Goal: Task Accomplishment & Management: Manage account settings

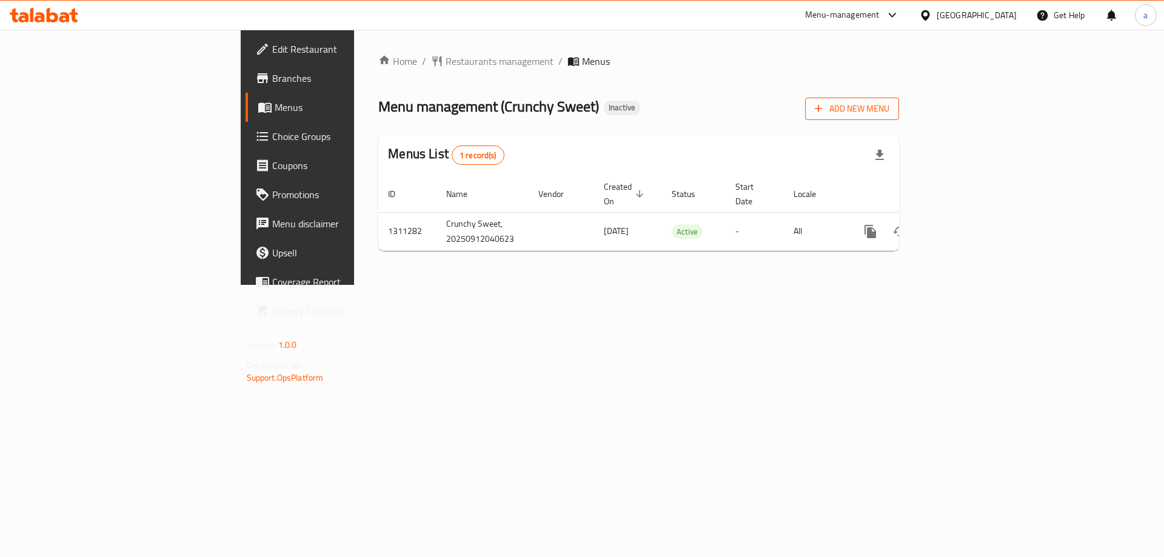
click at [889, 102] on span "Add New Menu" at bounding box center [852, 108] width 75 height 15
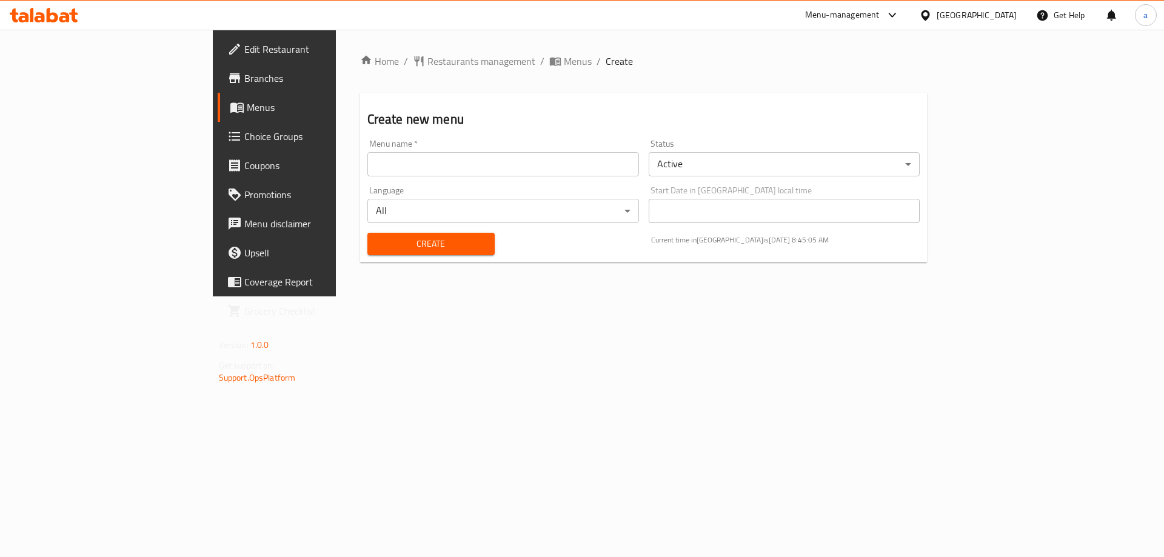
click at [389, 170] on input "text" at bounding box center [503, 164] width 272 height 24
type input "menu"
click at [387, 247] on span "Create" at bounding box center [431, 243] width 108 height 15
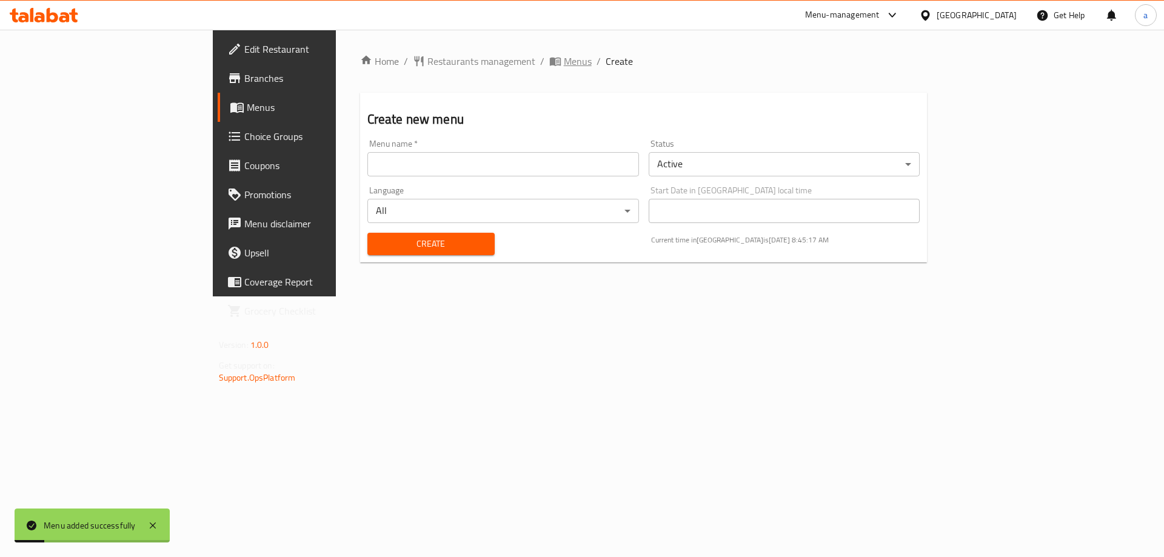
click at [564, 61] on span "Menus" at bounding box center [578, 61] width 28 height 15
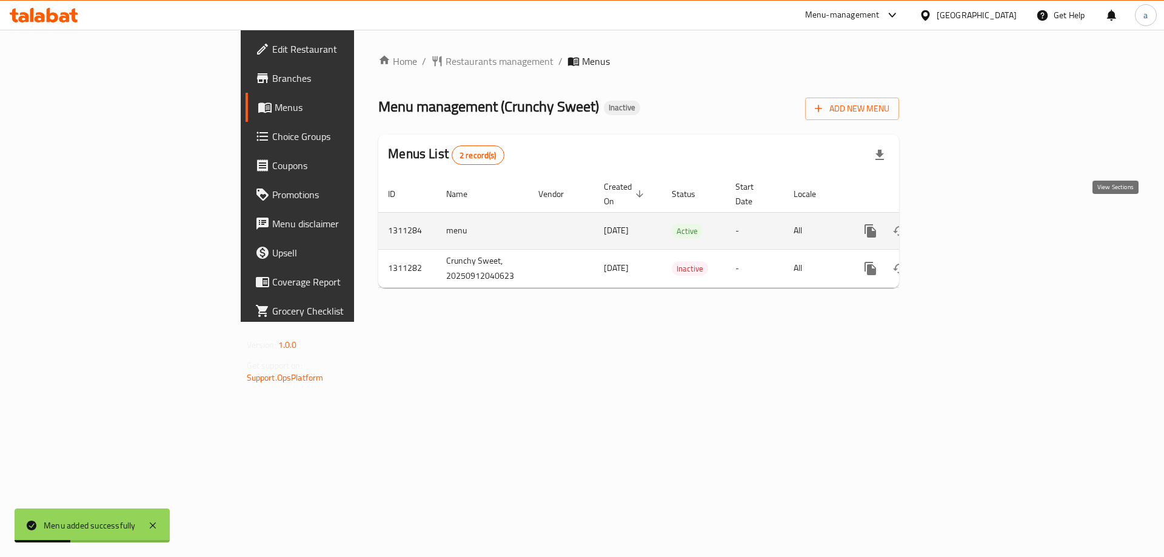
click at [965, 224] on icon "enhanced table" at bounding box center [957, 231] width 15 height 15
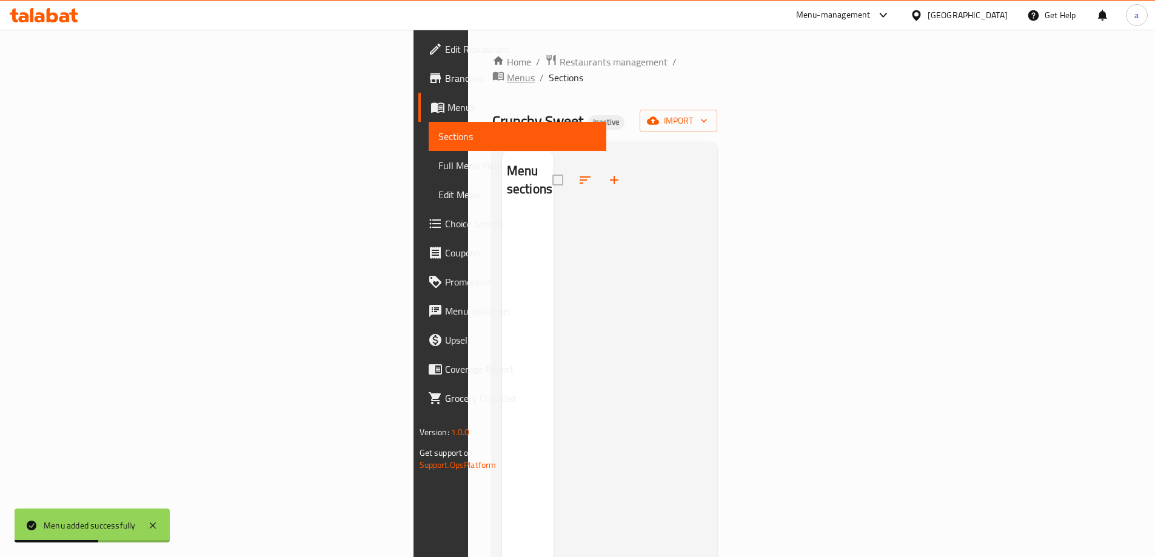
click at [507, 70] on span "Menus" at bounding box center [521, 77] width 28 height 15
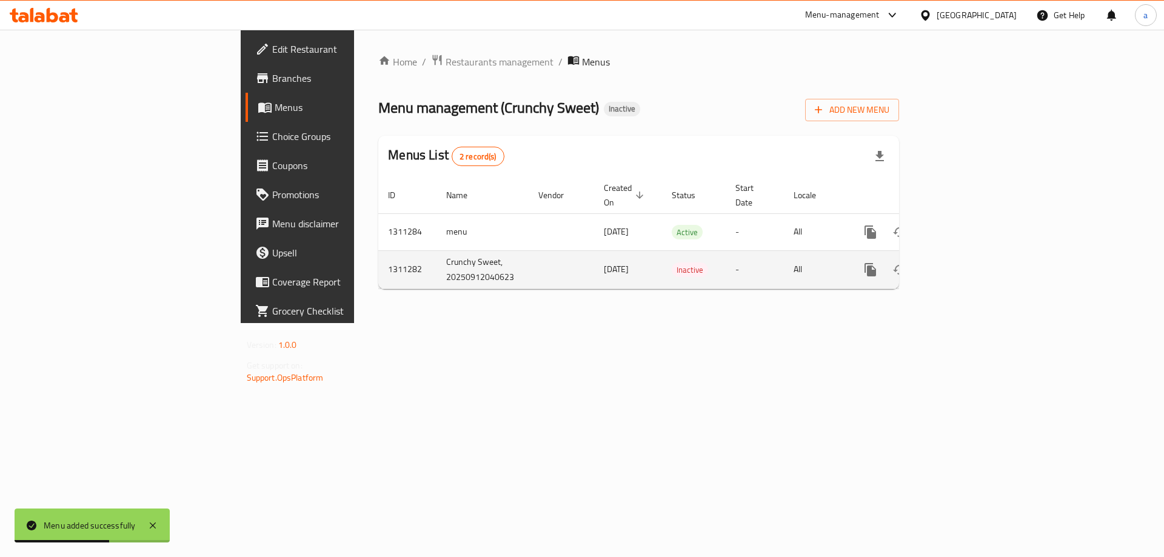
click at [972, 264] on link "enhanced table" at bounding box center [957, 269] width 29 height 29
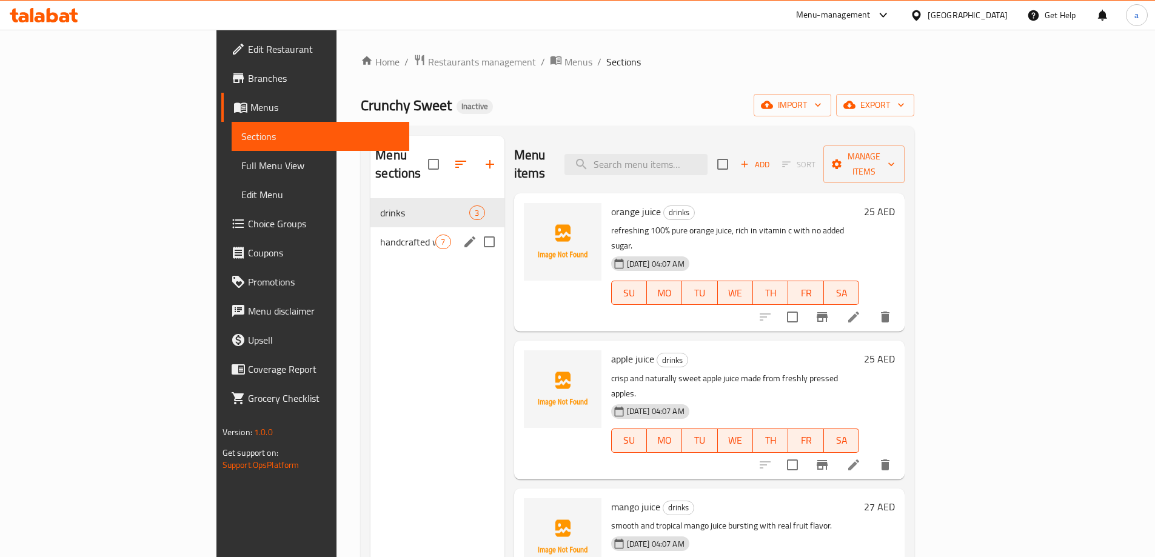
click at [380, 235] on span "handcrafted with love" at bounding box center [407, 242] width 55 height 15
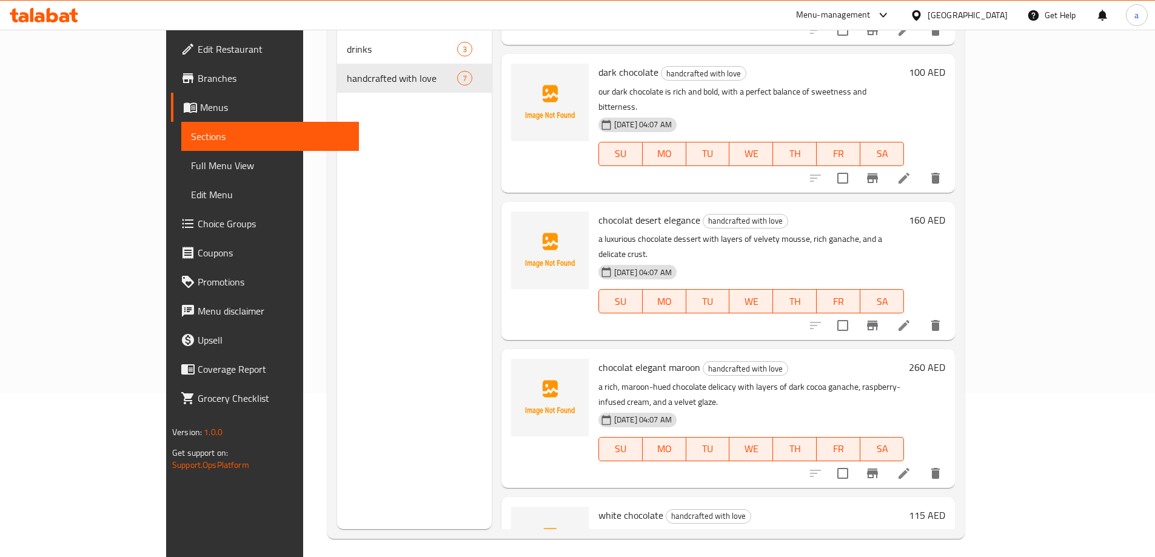
scroll to position [170, 0]
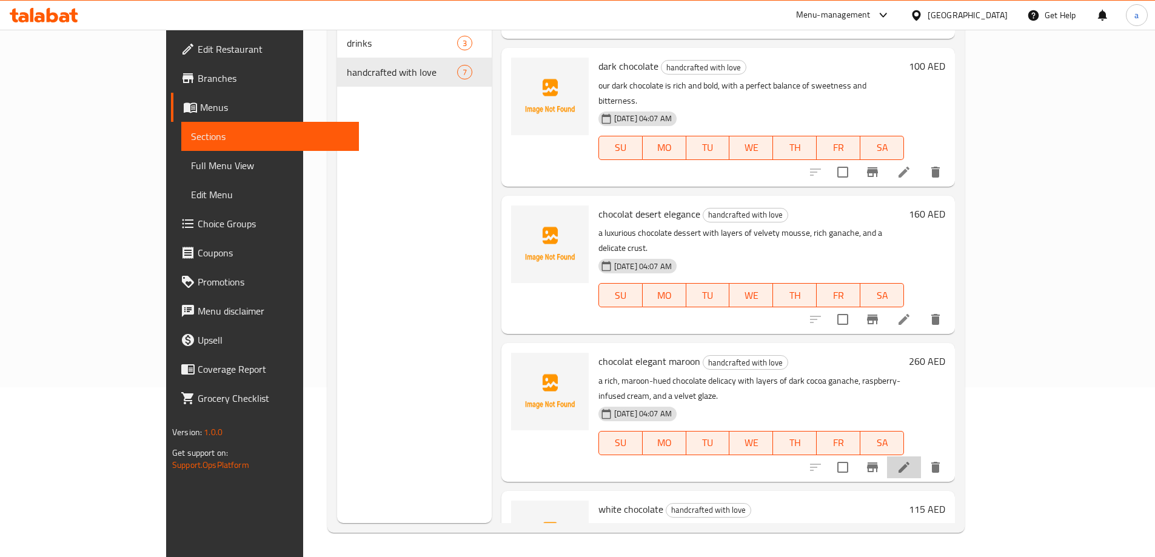
click at [921, 456] on li at bounding box center [904, 467] width 34 height 22
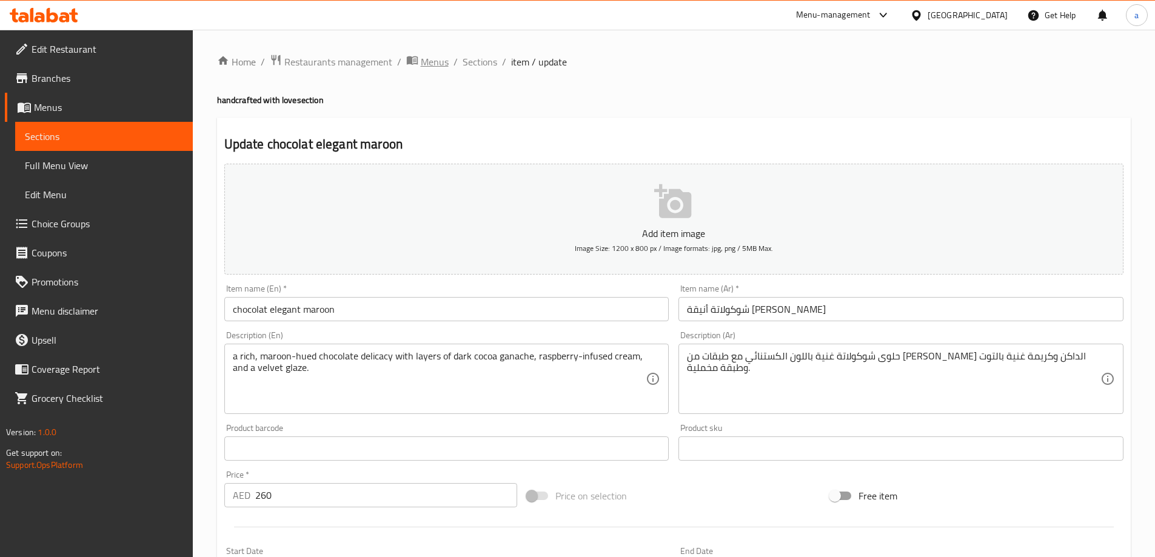
click at [440, 58] on span "Menus" at bounding box center [435, 62] width 28 height 15
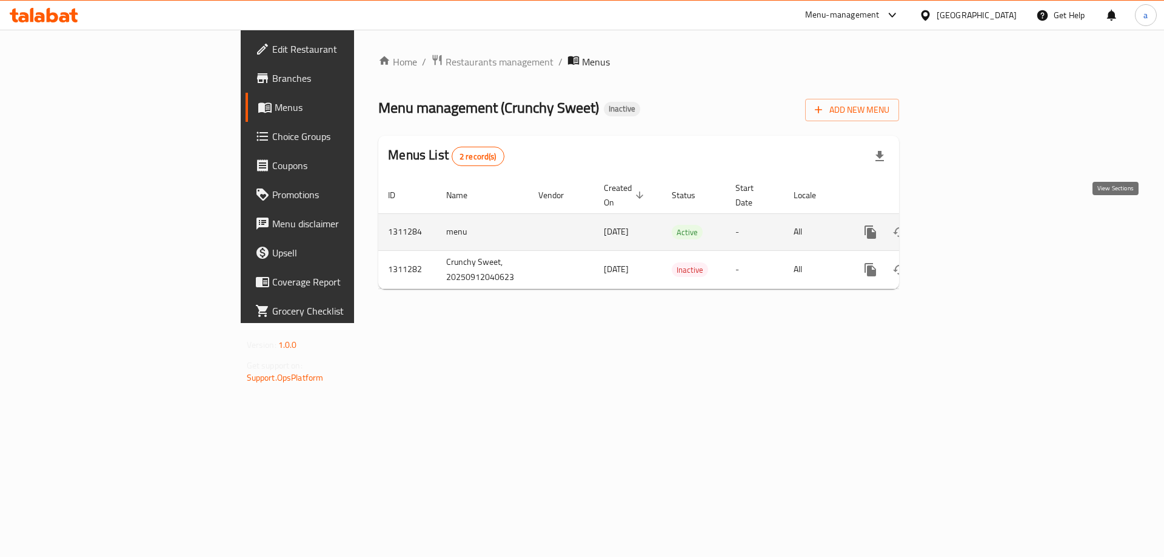
click at [965, 225] on icon "enhanced table" at bounding box center [957, 232] width 15 height 15
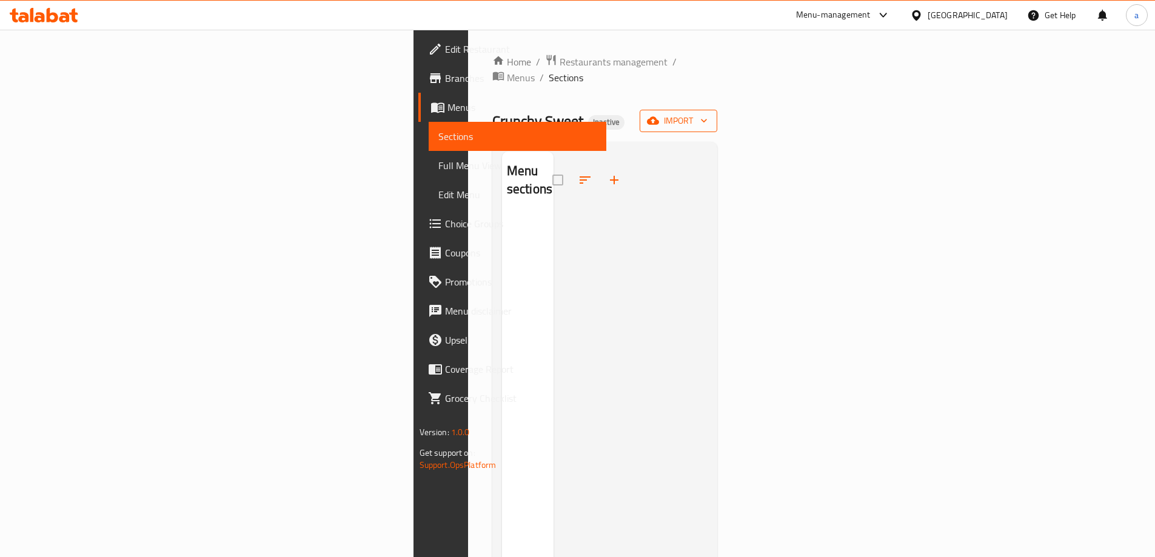
click at [707, 113] on span "import" at bounding box center [678, 120] width 58 height 15
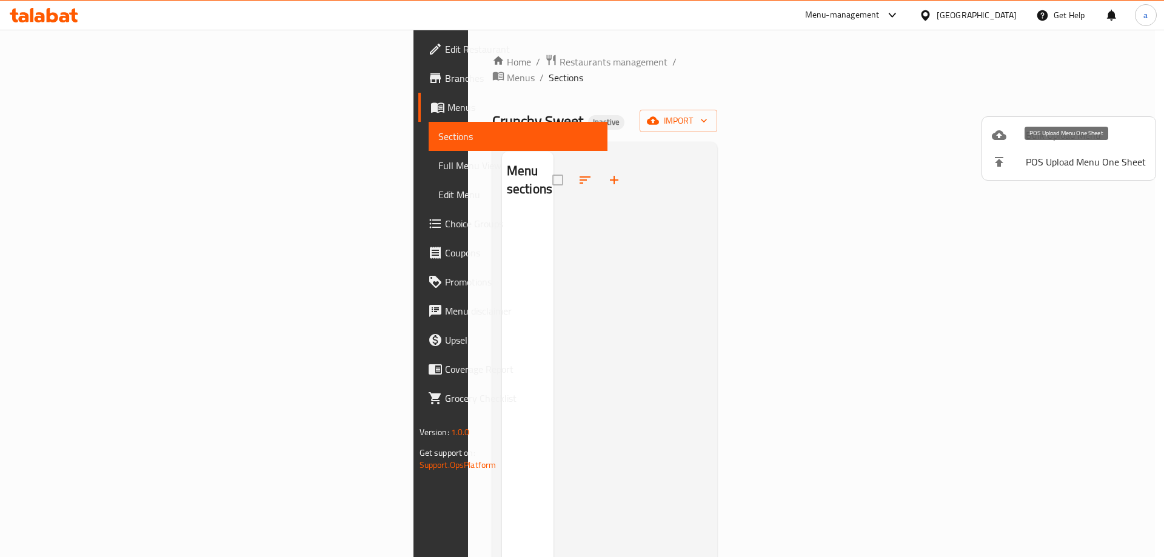
click at [1039, 125] on li "Bulk Upload Menu" at bounding box center [1068, 135] width 173 height 27
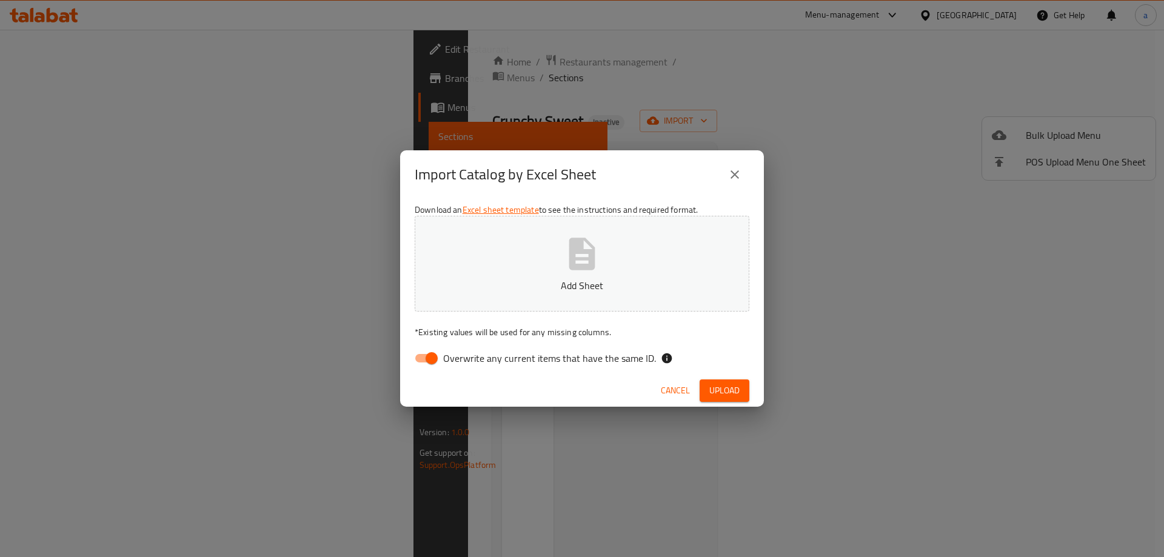
click at [490, 358] on span "Overwrite any current items that have the same ID." at bounding box center [549, 358] width 213 height 15
click at [466, 358] on input "Overwrite any current items that have the same ID." at bounding box center [431, 358] width 69 height 23
checkbox input "false"
click at [738, 381] on button "Upload" at bounding box center [724, 390] width 50 height 22
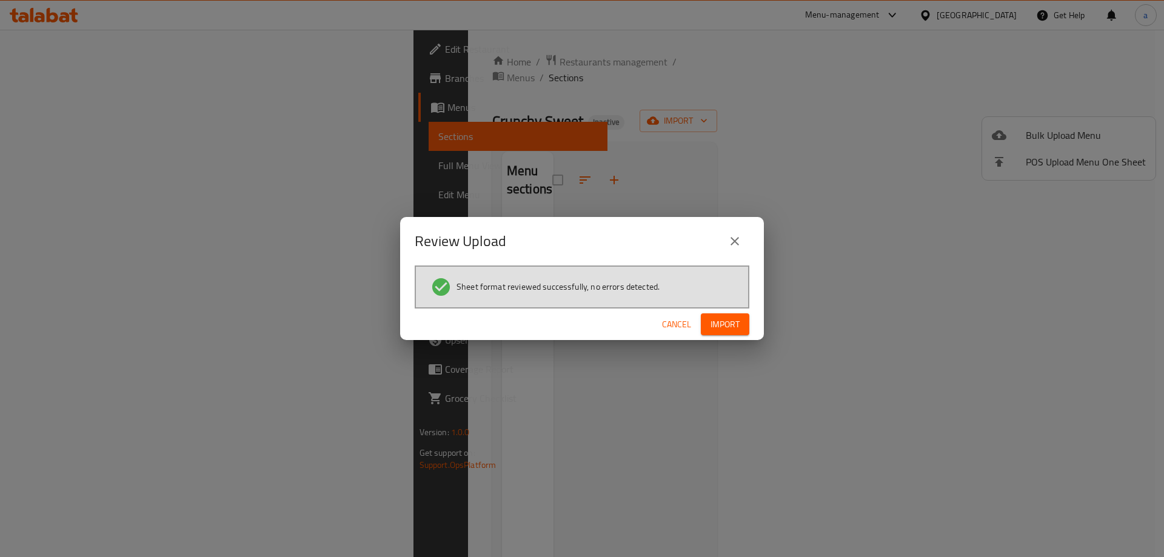
click at [723, 327] on span "Import" at bounding box center [724, 324] width 29 height 15
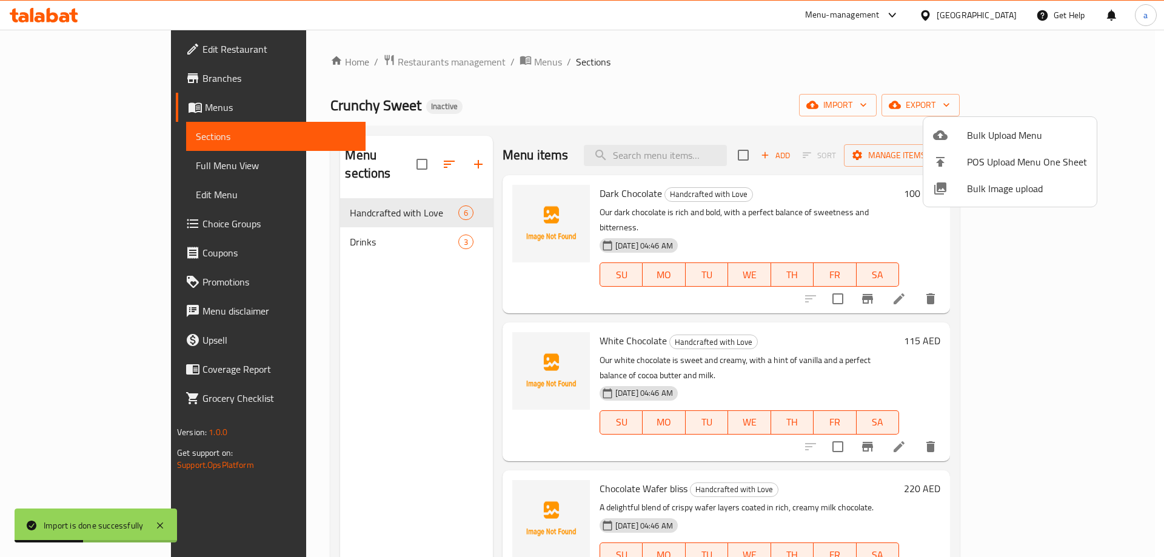
click at [433, 284] on div at bounding box center [582, 278] width 1164 height 557
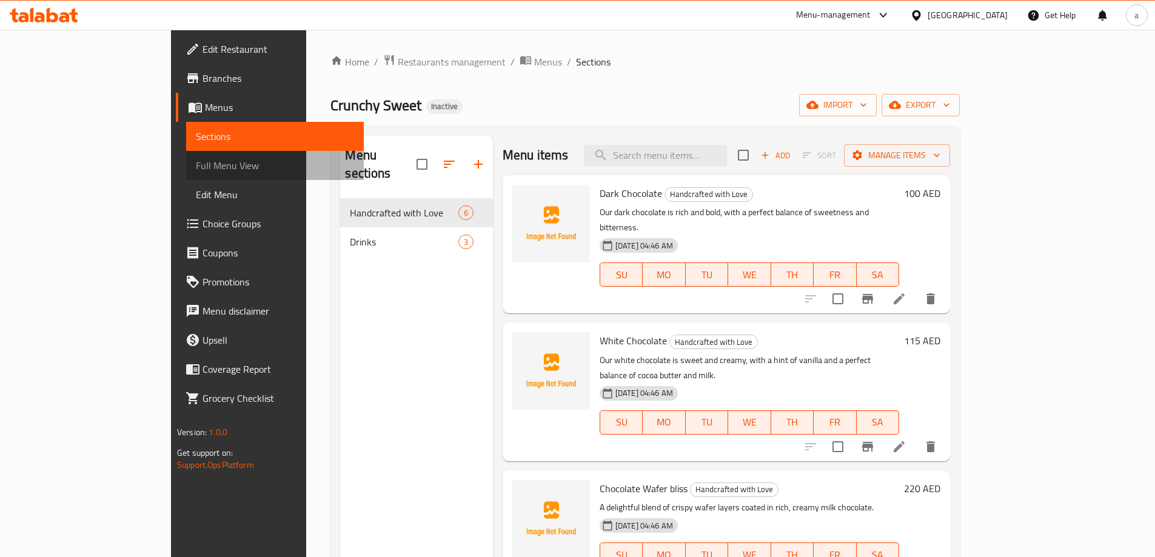
click at [196, 164] on span "Full Menu View" at bounding box center [275, 165] width 158 height 15
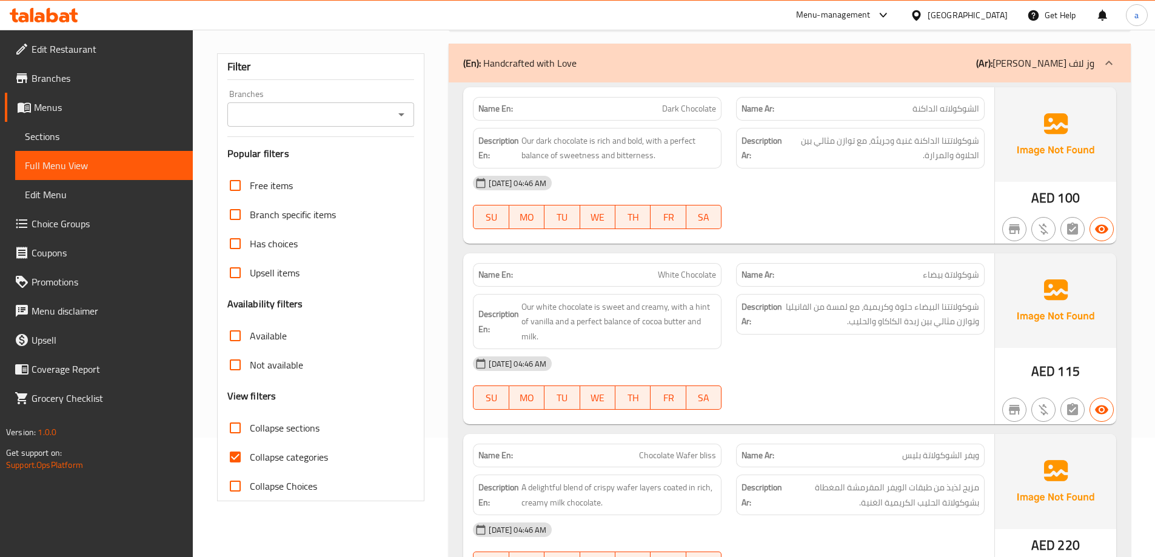
scroll to position [242, 0]
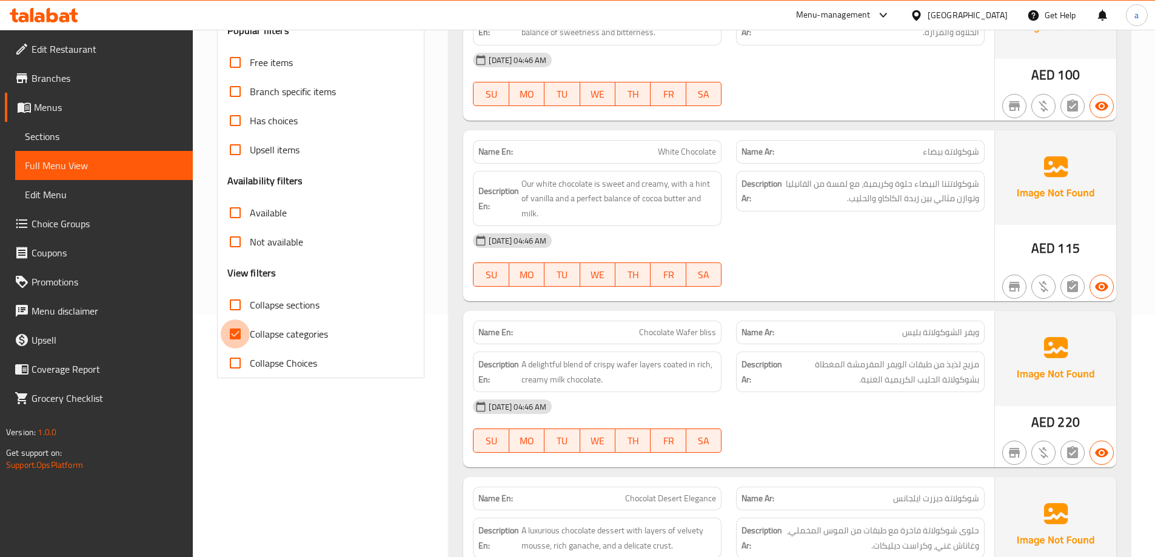
click at [238, 332] on input "Collapse categories" at bounding box center [235, 333] width 29 height 29
checkbox input "false"
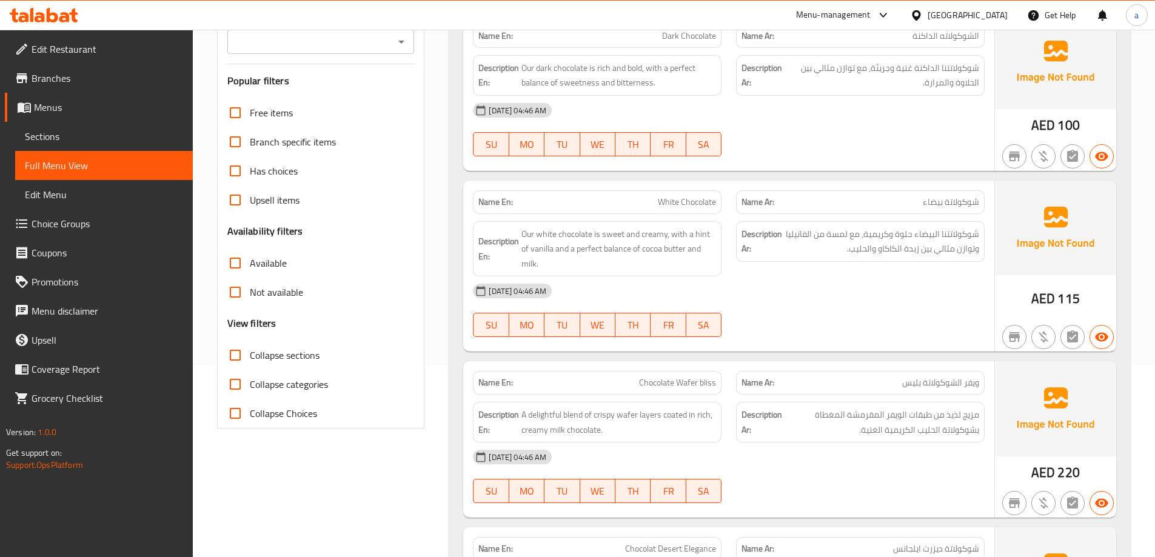
scroll to position [0, 0]
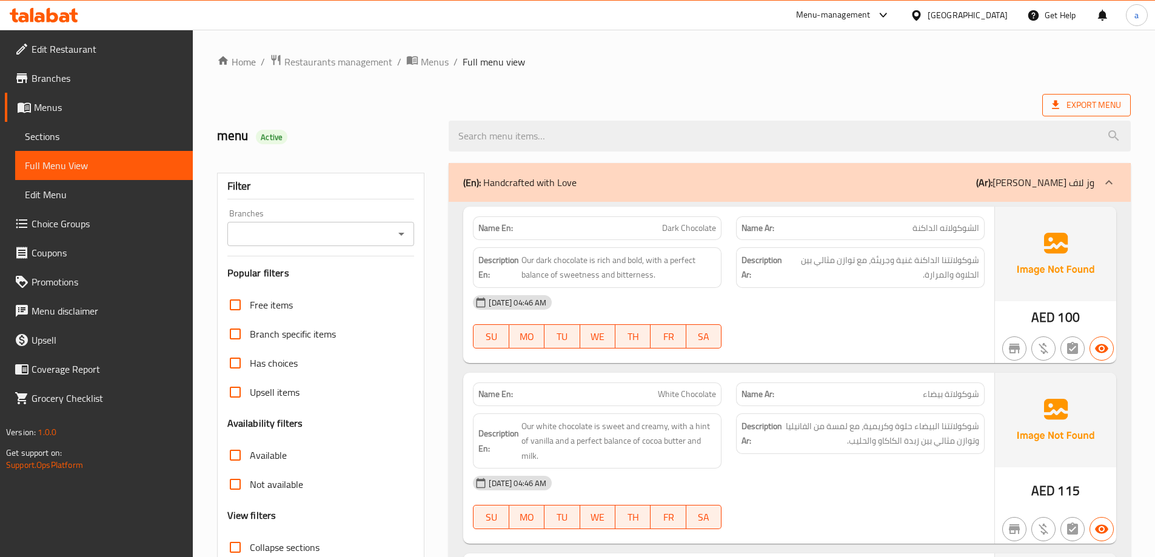
click at [1078, 106] on span "Export Menu" at bounding box center [1086, 105] width 69 height 15
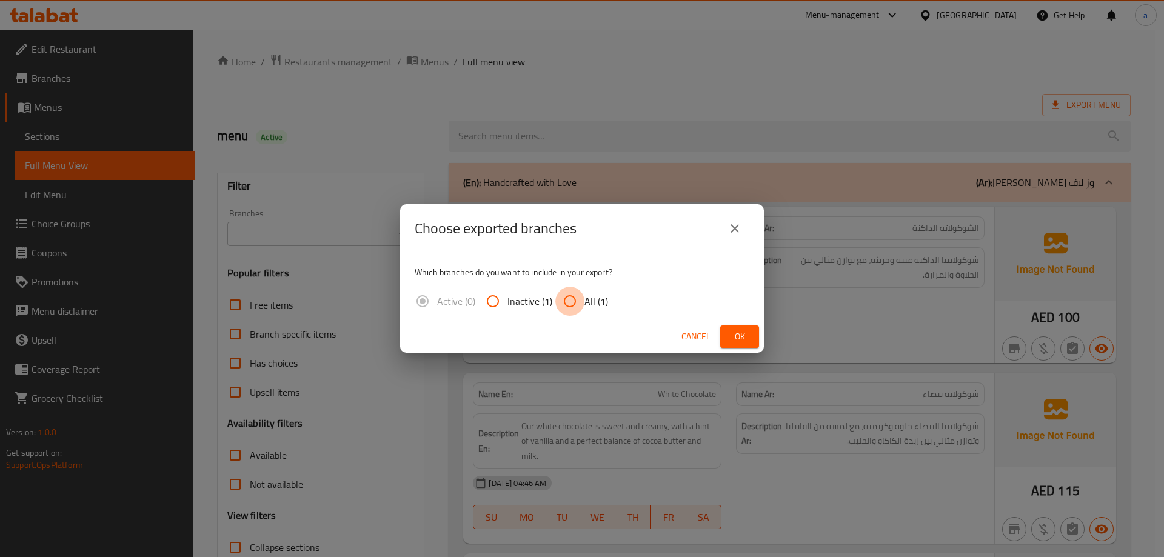
click at [575, 304] on input "All (1)" at bounding box center [569, 301] width 29 height 29
radio input "true"
click at [727, 335] on button "Ok" at bounding box center [739, 336] width 39 height 22
